Goal: Task Accomplishment & Management: Manage account settings

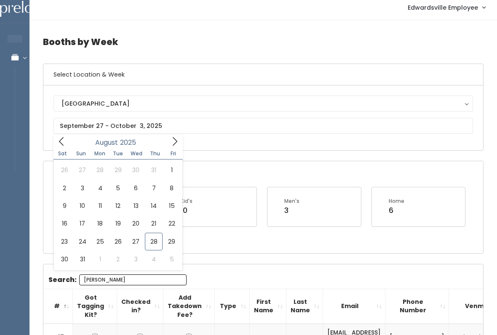
scroll to position [0, 26]
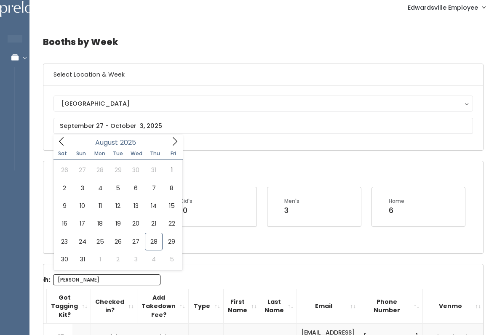
click at [68, 139] on span at bounding box center [61, 141] width 16 height 13
click at [174, 144] on icon at bounding box center [175, 142] width 5 height 8
type input "[DATE] to [DATE]"
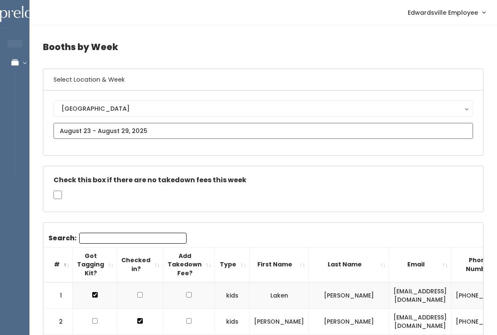
click at [56, 127] on input "text" at bounding box center [262, 131] width 419 height 16
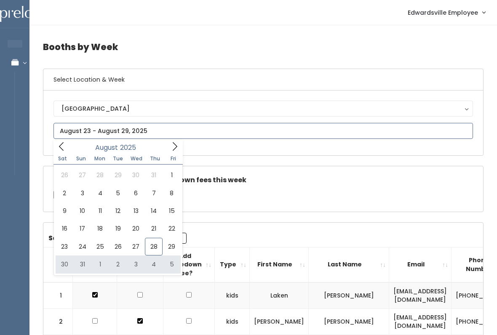
type input "August 30 to September 5"
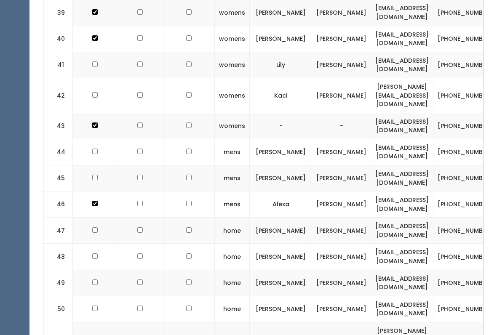
scroll to position [1400, 0]
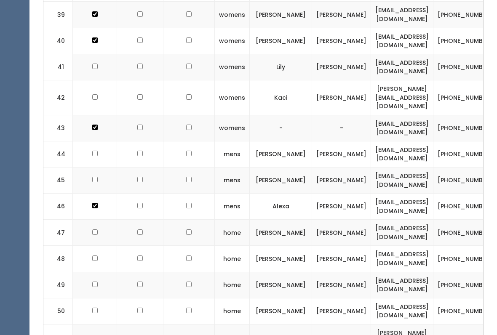
click at [99, 220] on td at bounding box center [95, 233] width 44 height 26
checkbox input "true"
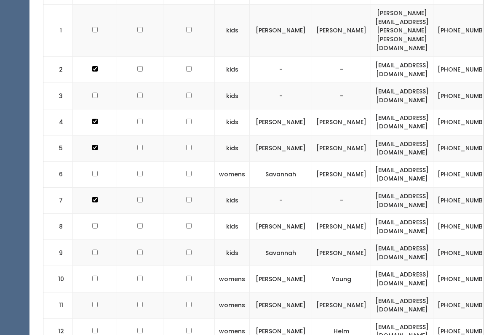
scroll to position [324, 0]
